Goal: Check status: Check status

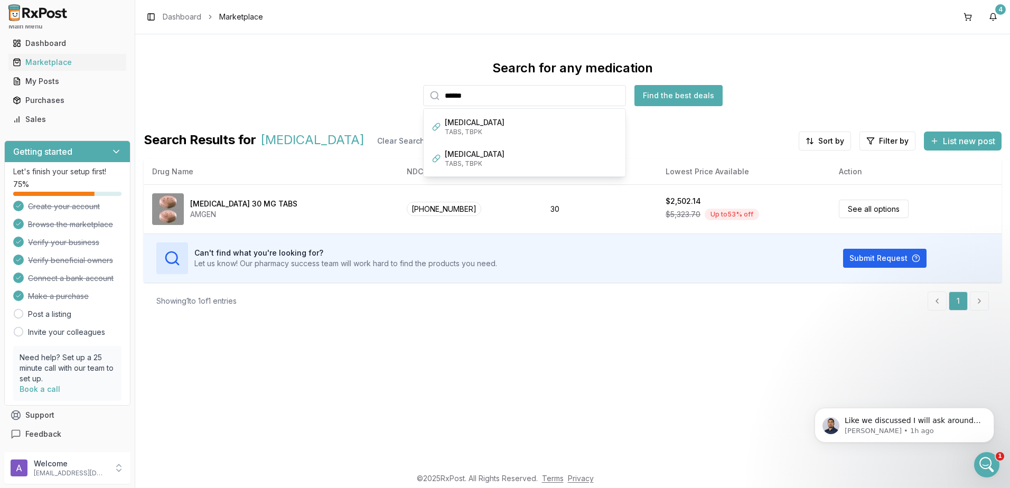
scroll to position [166, 0]
click at [897, 426] on p "[PERSON_NAME] • 1h ago" at bounding box center [913, 431] width 136 height 10
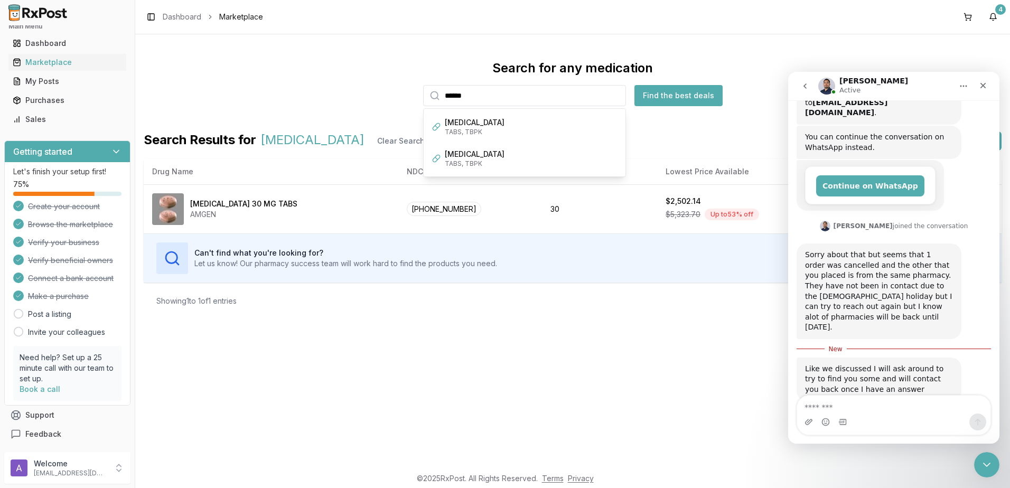
scroll to position [156, 0]
click at [219, 17] on span "Marketplace" at bounding box center [241, 17] width 44 height 11
click at [534, 327] on div "Search for any medication ****** [MEDICAL_DATA] TABS, TBPK [MEDICAL_DATA] TABS,…" at bounding box center [572, 250] width 875 height 433
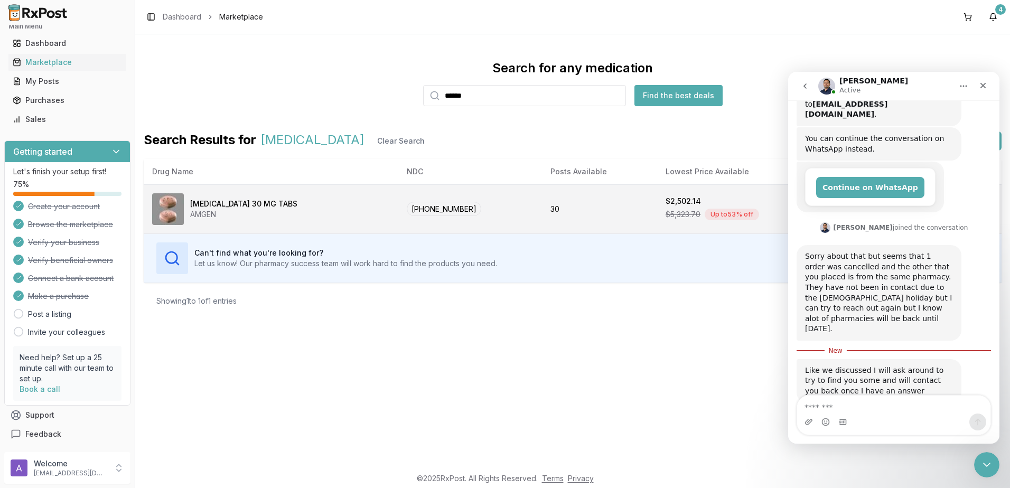
click at [542, 221] on td "30" at bounding box center [599, 208] width 115 height 49
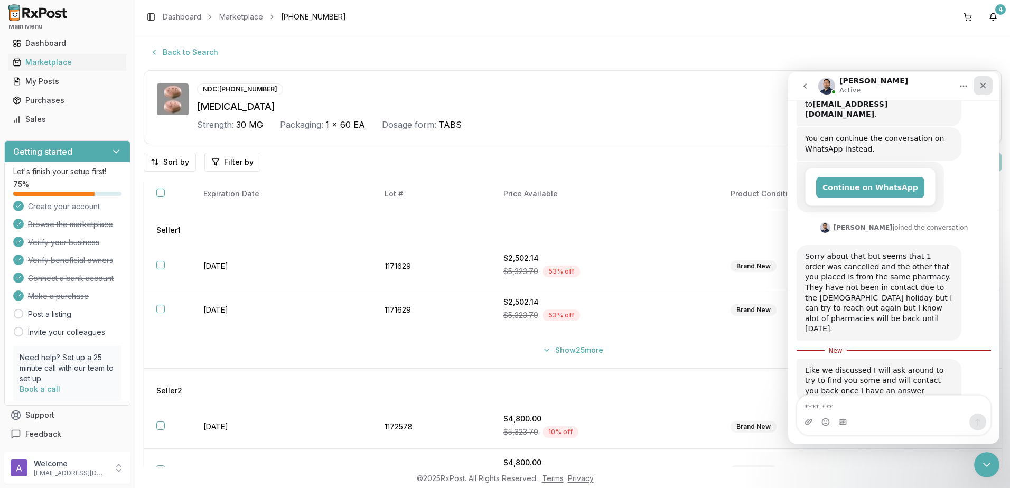
click at [983, 87] on icon "Close" at bounding box center [983, 85] width 8 height 8
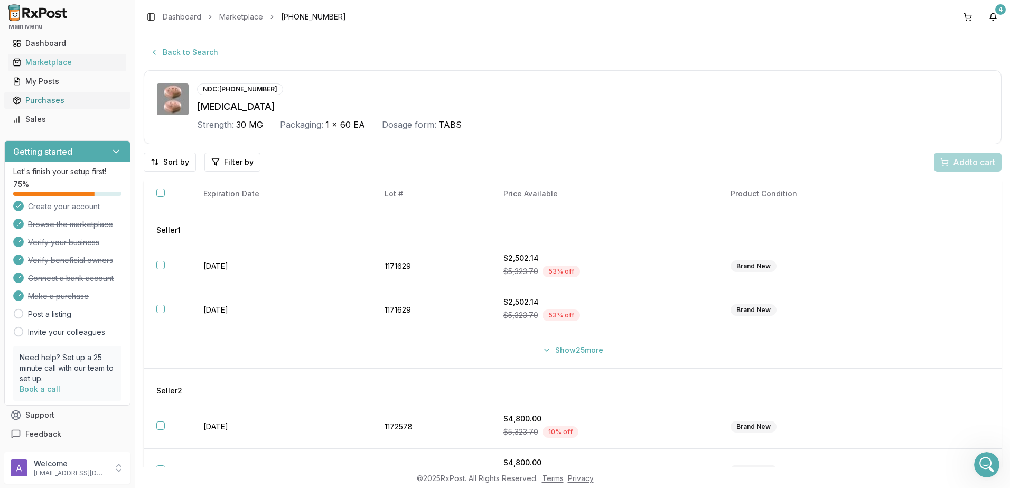
click at [56, 100] on div "Purchases" at bounding box center [67, 100] width 109 height 11
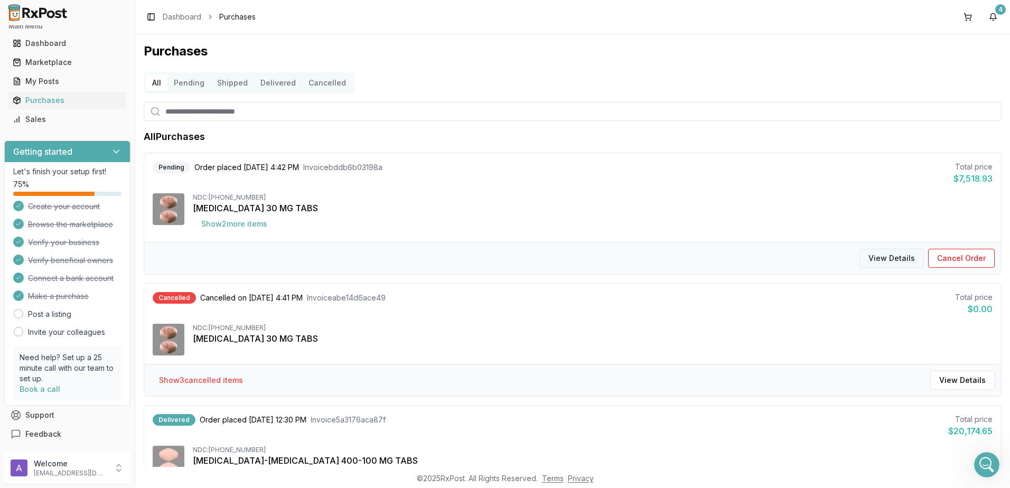
click at [875, 258] on button "View Details" at bounding box center [891, 258] width 64 height 19
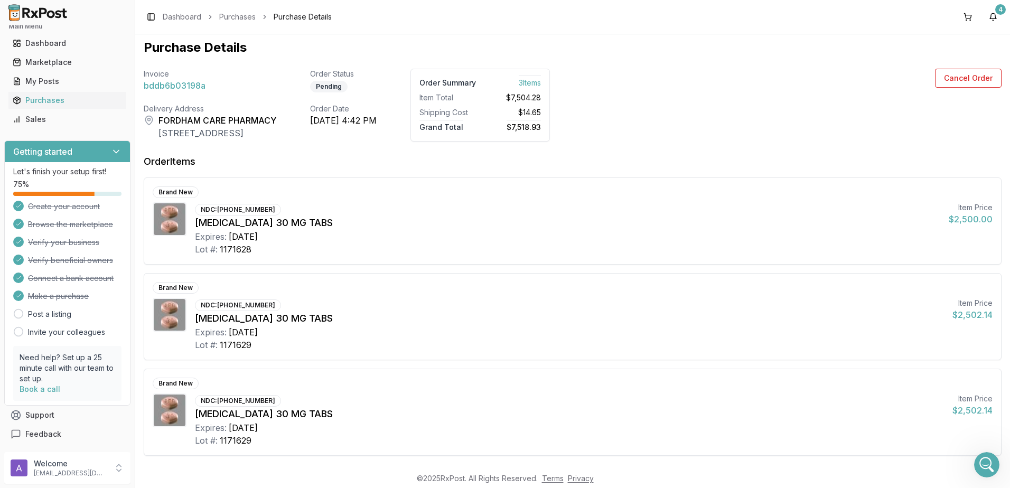
scroll to position [52, 0]
